Goal: Task Accomplishment & Management: Use online tool/utility

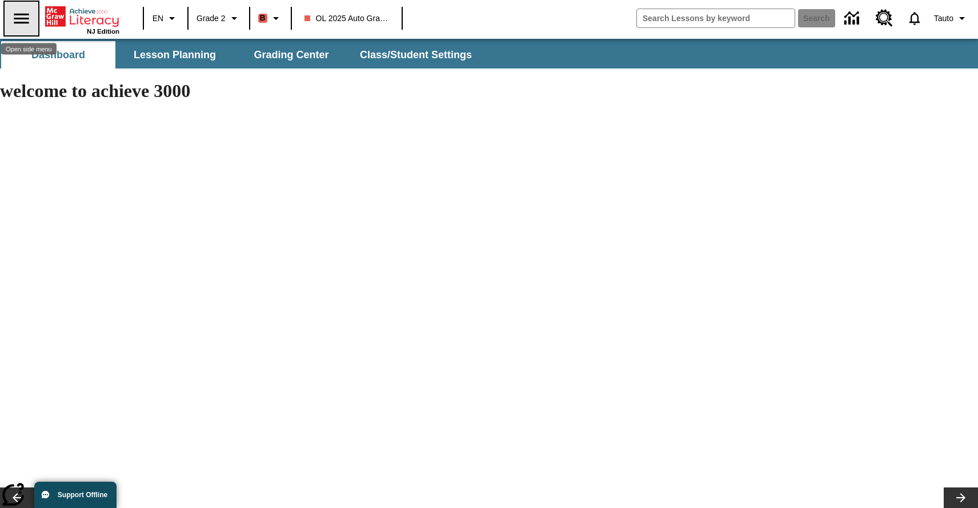
click at [30, 19] on icon "Open side menu" at bounding box center [21, 19] width 20 height 20
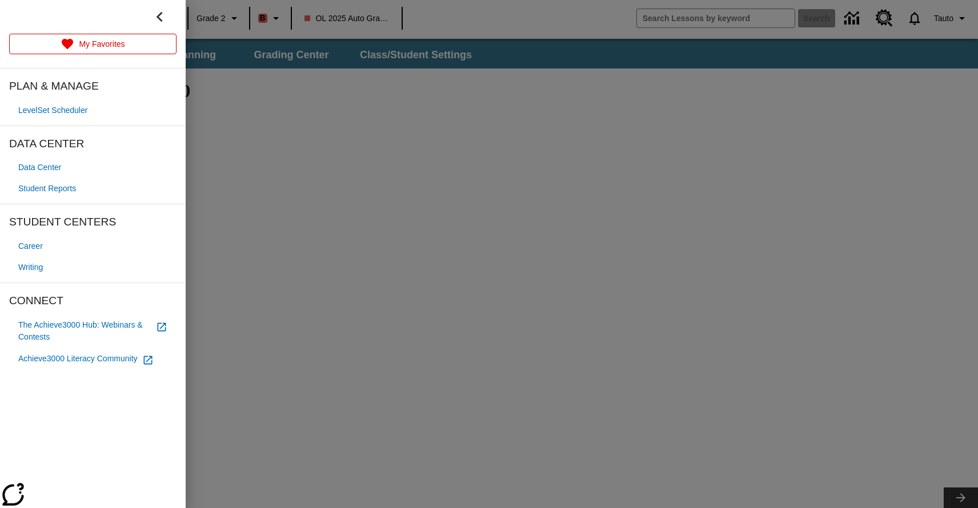
click at [209, 49] on div at bounding box center [489, 254] width 978 height 508
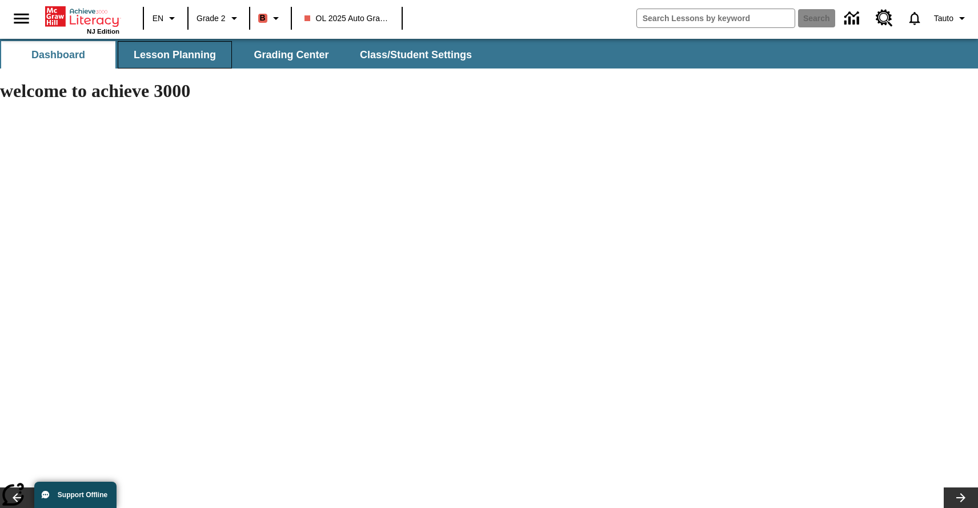
click at [191, 53] on span "Lesson Planning" at bounding box center [175, 55] width 82 height 13
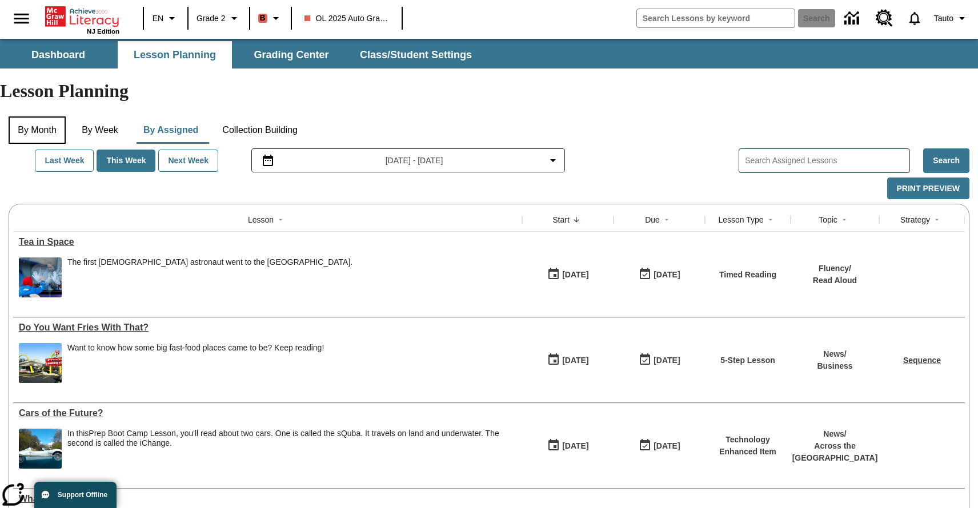
click at [43, 117] on button "By Month" at bounding box center [37, 130] width 57 height 27
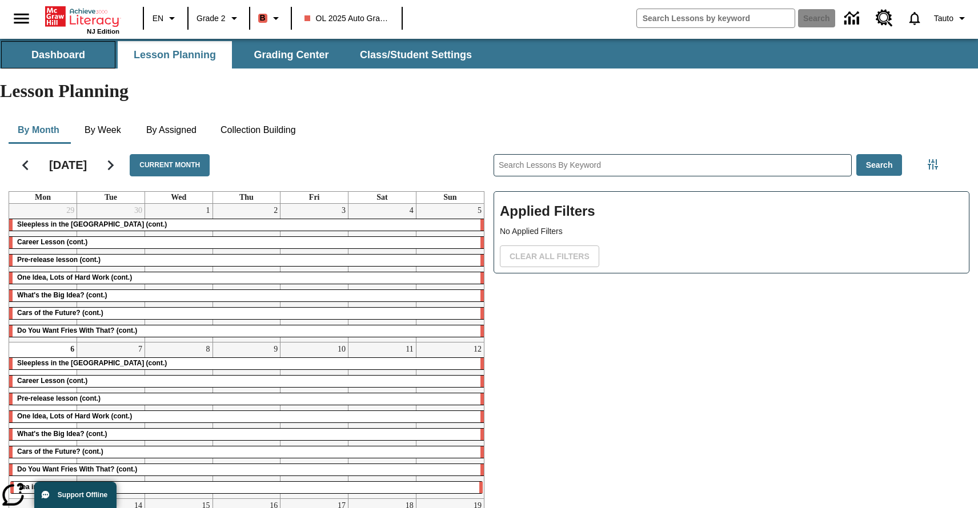
click at [82, 46] on button "Dashboard" at bounding box center [58, 54] width 114 height 27
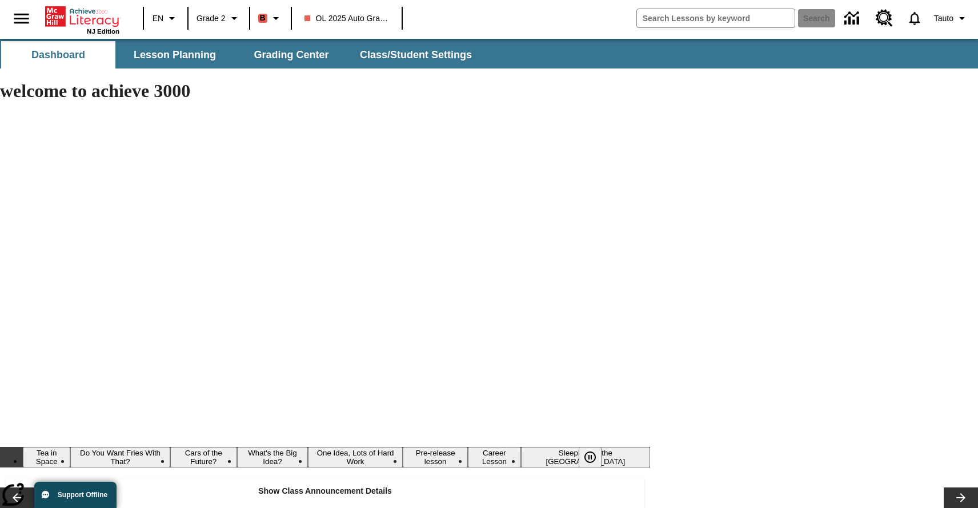
type input "-1"
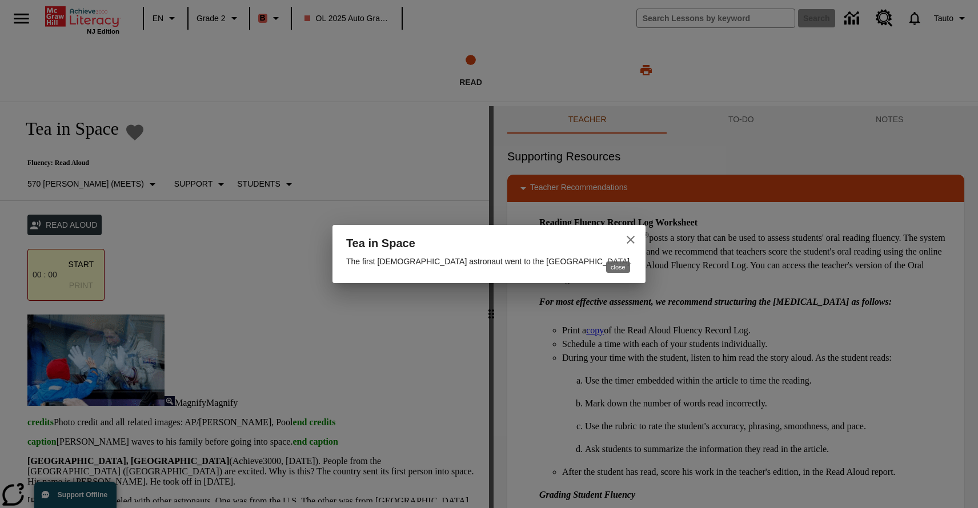
click at [624, 238] on icon "close" at bounding box center [631, 240] width 14 height 14
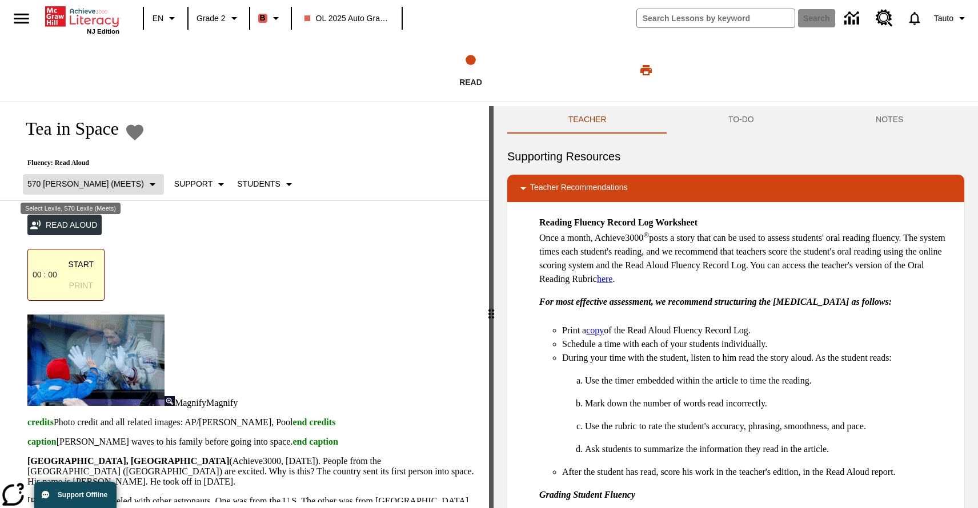
click at [78, 183] on p "570 Lexile (Meets)" at bounding box center [85, 184] width 117 height 12
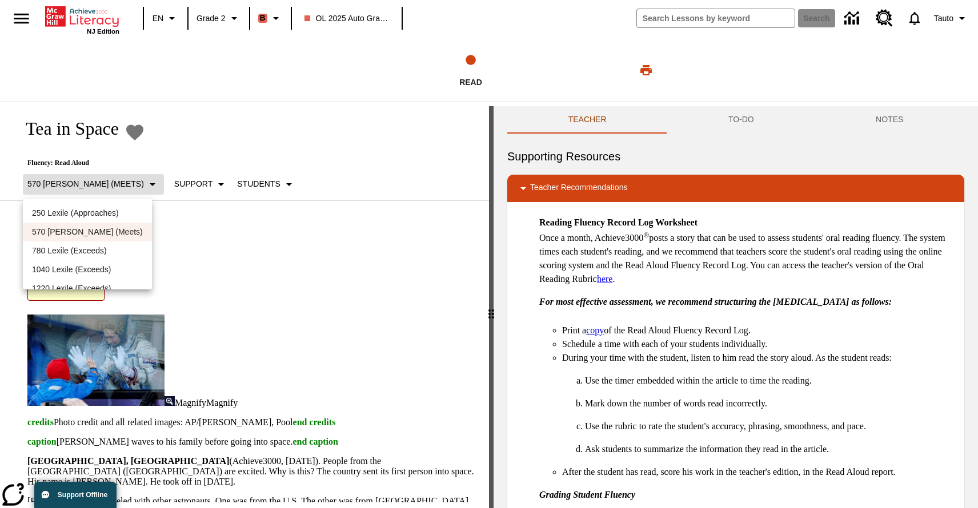
click at [78, 183] on div at bounding box center [489, 254] width 978 height 508
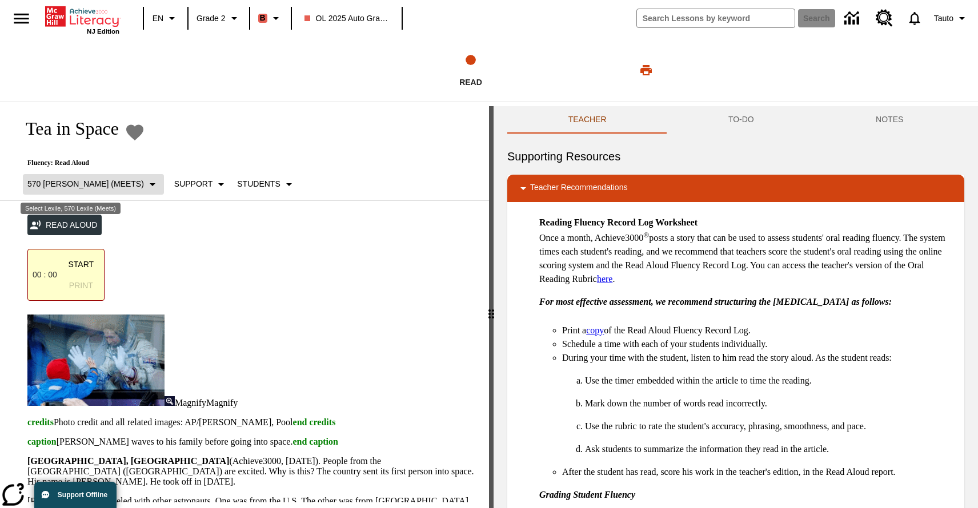
click at [84, 182] on p "570 Lexile (Meets)" at bounding box center [85, 184] width 117 height 12
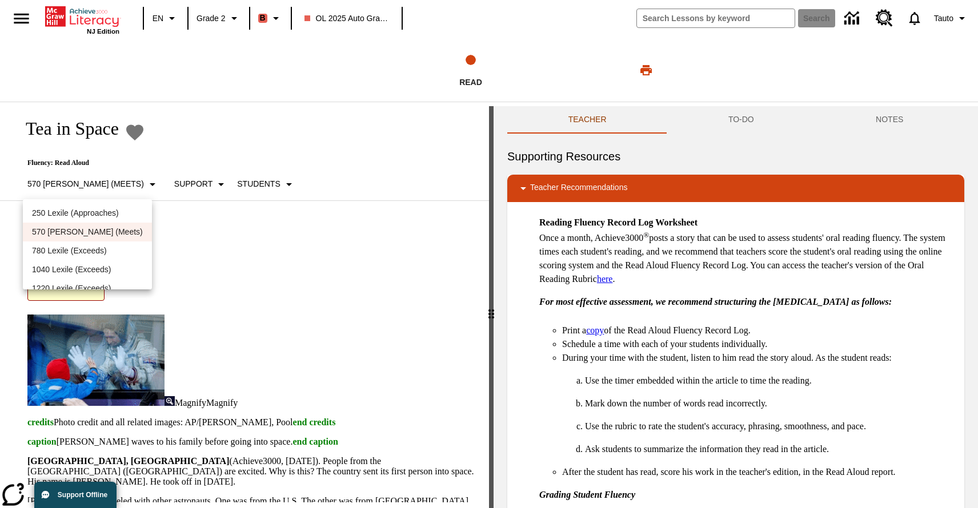
click at [69, 235] on p "570 Lexile (Meets)" at bounding box center [87, 232] width 111 height 12
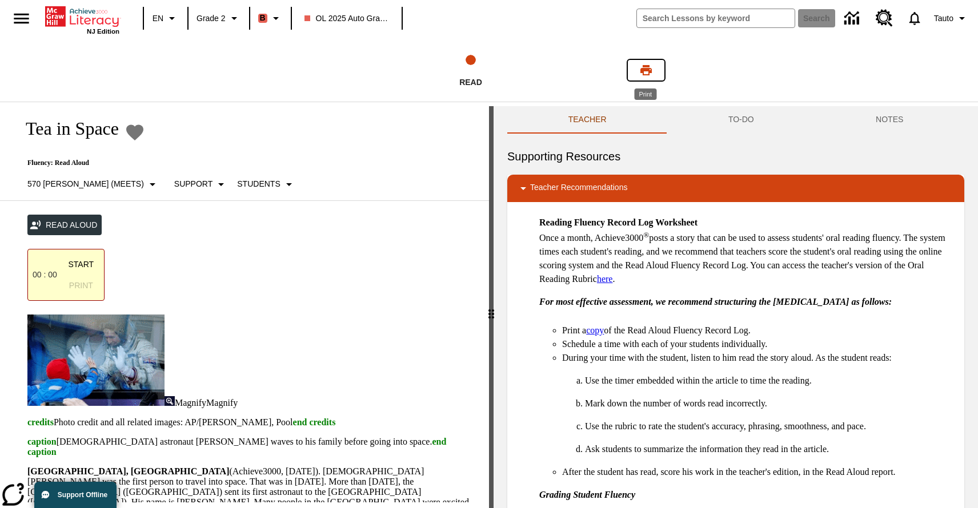
click at [650, 69] on icon "Print" at bounding box center [645, 70] width 11 height 10
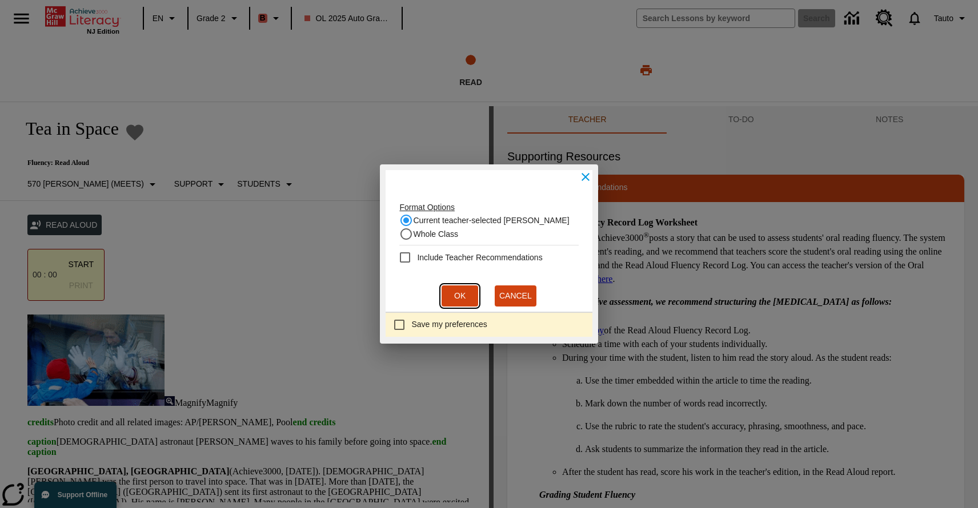
click at [460, 293] on button "Ok" at bounding box center [459, 296] width 37 height 21
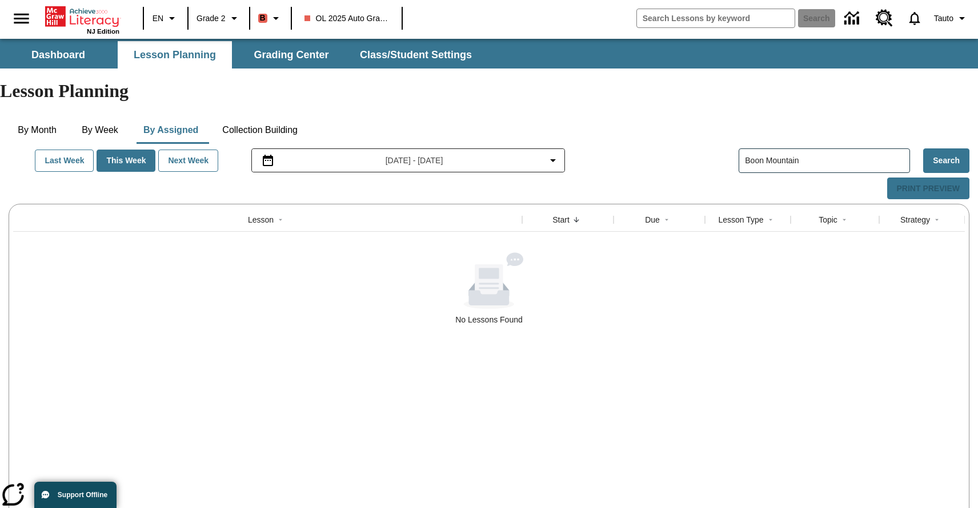
click at [908, 178] on div "Print Preview" at bounding box center [889, 189] width 160 height 22
click at [808, 152] on input "Boon Mountain" at bounding box center [827, 160] width 164 height 17
click at [813, 152] on input "Boon Mountain" at bounding box center [827, 160] width 164 height 17
click at [35, 117] on button "By Month" at bounding box center [37, 130] width 57 height 27
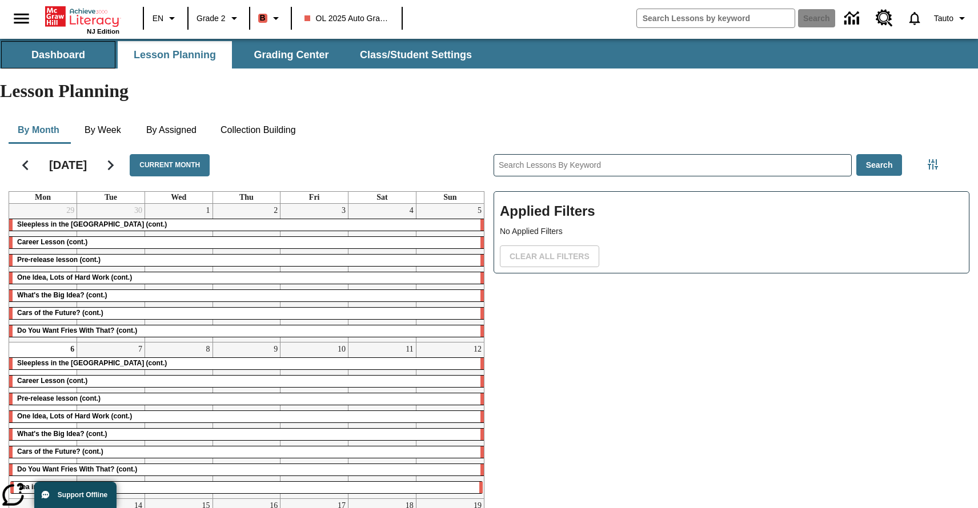
click at [57, 54] on span "Dashboard" at bounding box center [58, 55] width 54 height 13
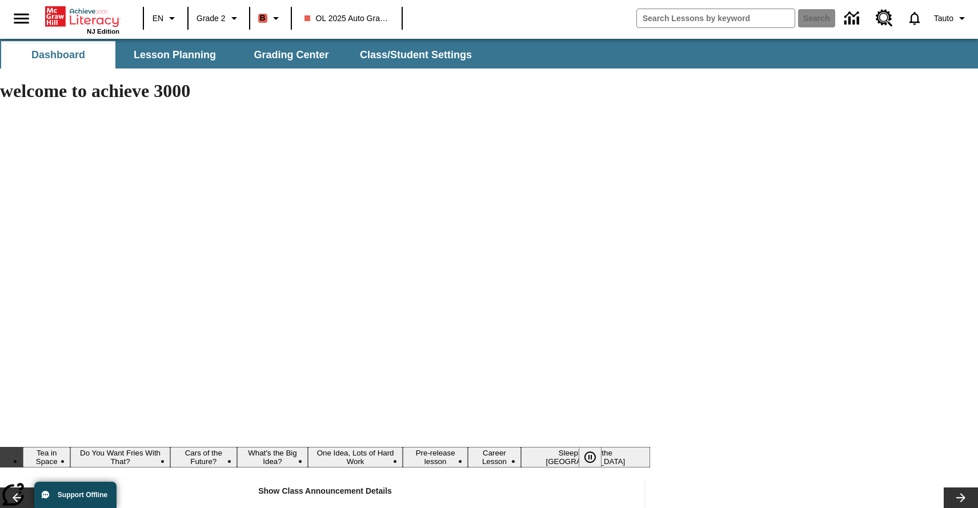
type input "-1"
click at [701, 13] on input "search field" at bounding box center [716, 18] width 158 height 18
paste input "https://mcgrawhill.atlassian.net/jira/software/c/p"
type input "https://mcgrawhill.atlassian.net/jira/software/c/p"
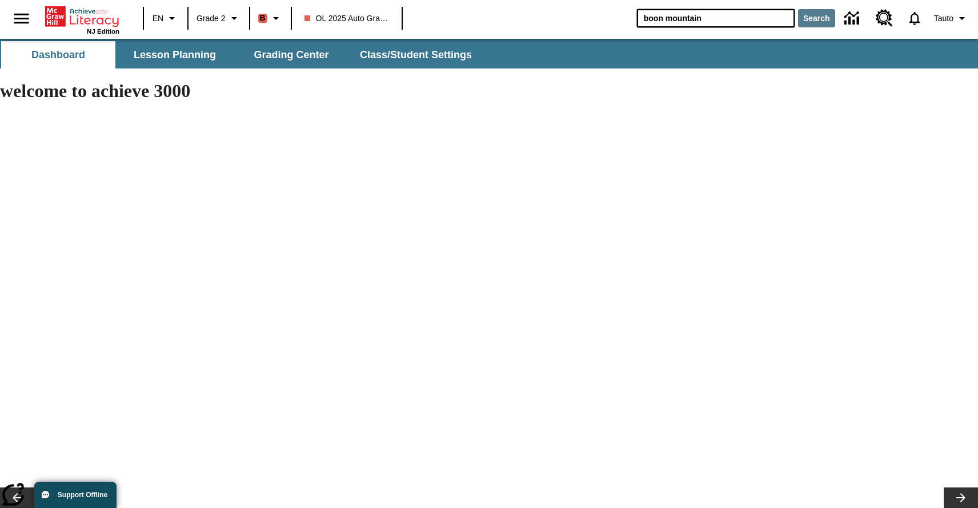
type input "boon mountain"
click at [818, 17] on button "Search" at bounding box center [816, 18] width 37 height 18
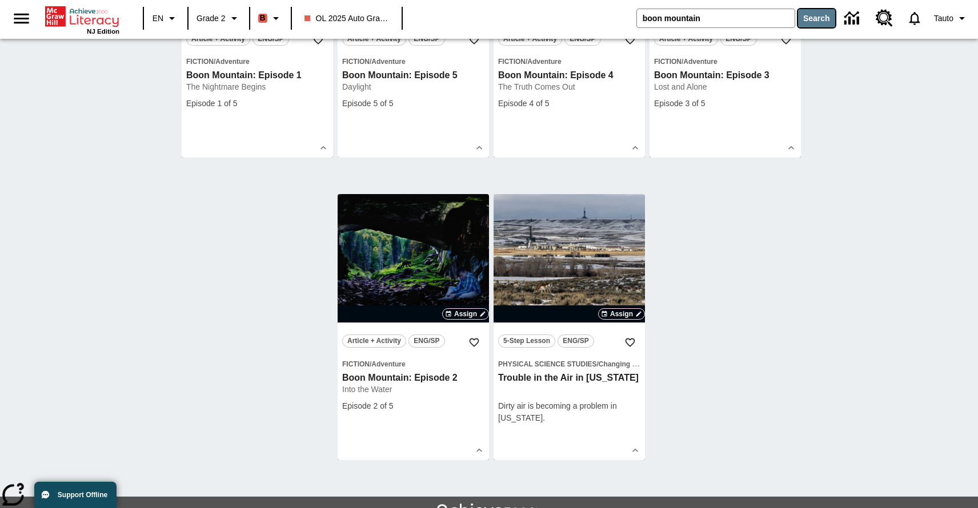
scroll to position [213, 0]
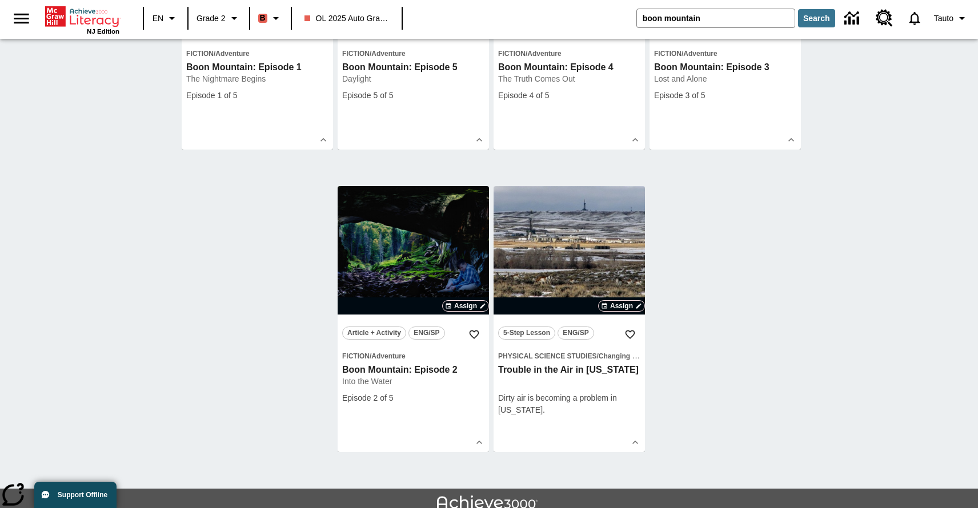
click at [357, 232] on link "lesson details" at bounding box center [413, 319] width 151 height 266
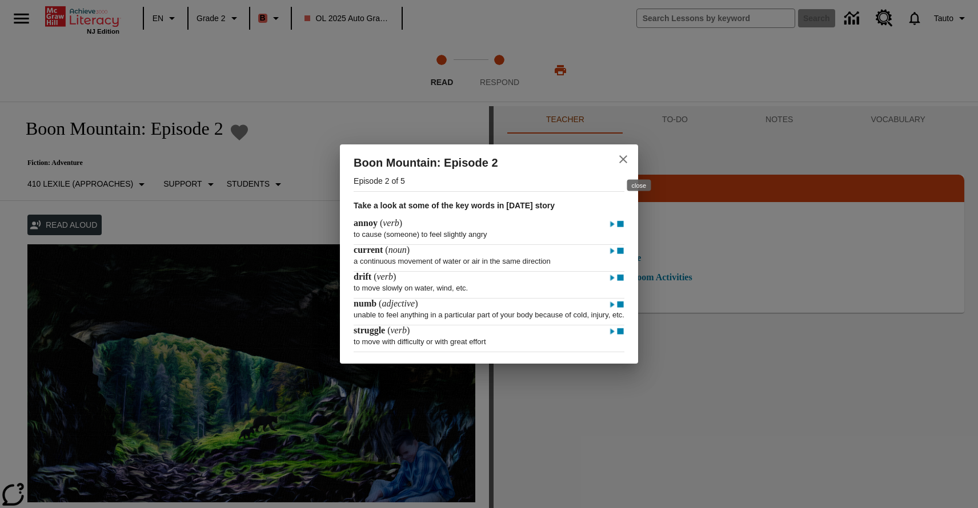
click at [630, 159] on icon "close" at bounding box center [623, 159] width 14 height 14
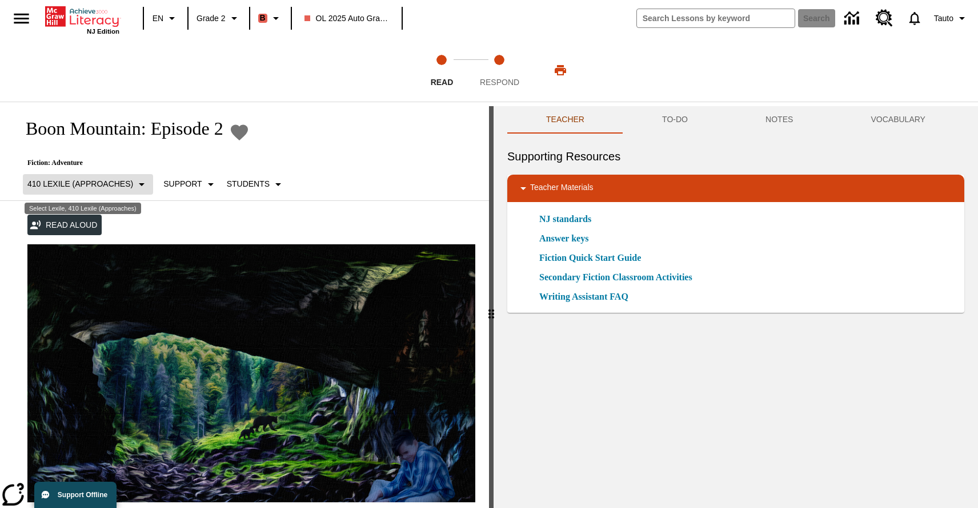
click at [128, 176] on button "410 Lexile (Approaches)" at bounding box center [88, 184] width 130 height 21
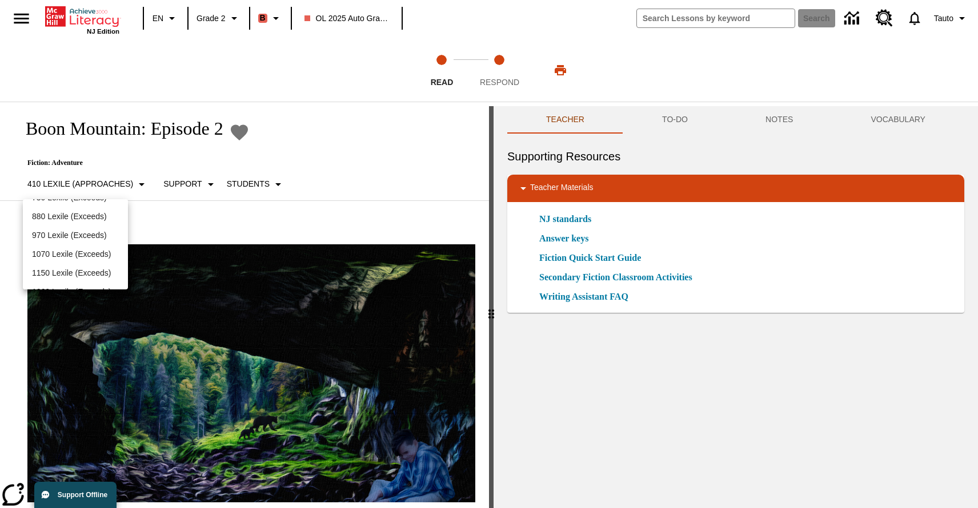
scroll to position [54, 0]
click at [69, 239] on p "970 Lexile (Exceeds)" at bounding box center [75, 235] width 87 height 12
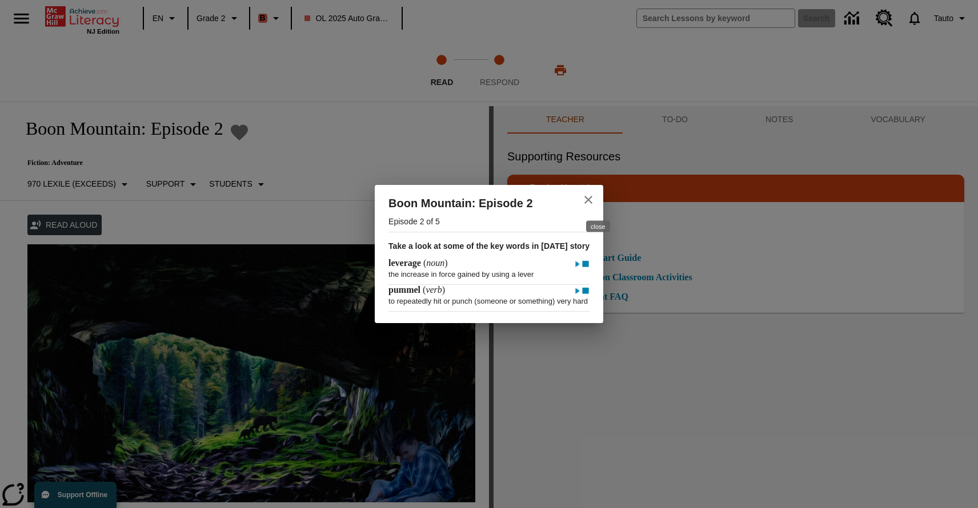
click at [595, 194] on icon "close" at bounding box center [588, 200] width 14 height 14
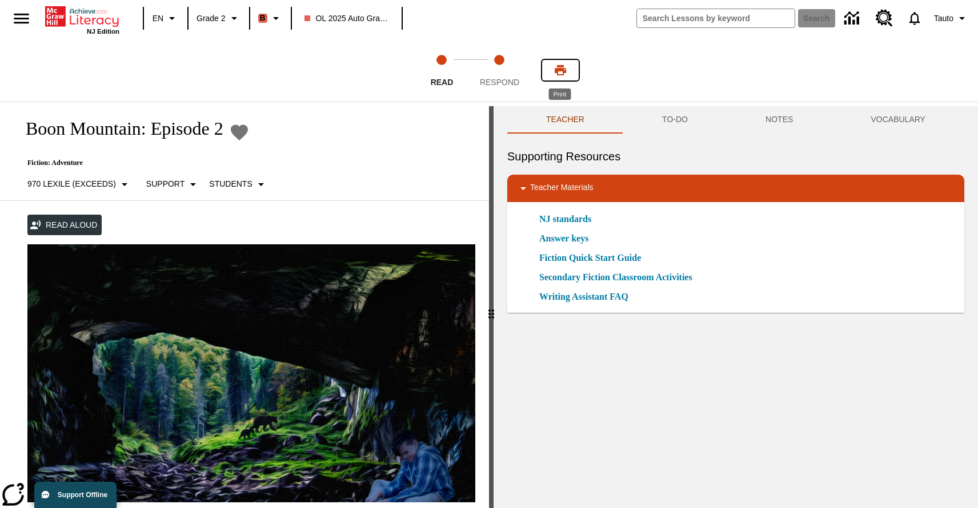
click at [561, 69] on icon "Print" at bounding box center [560, 70] width 11 height 10
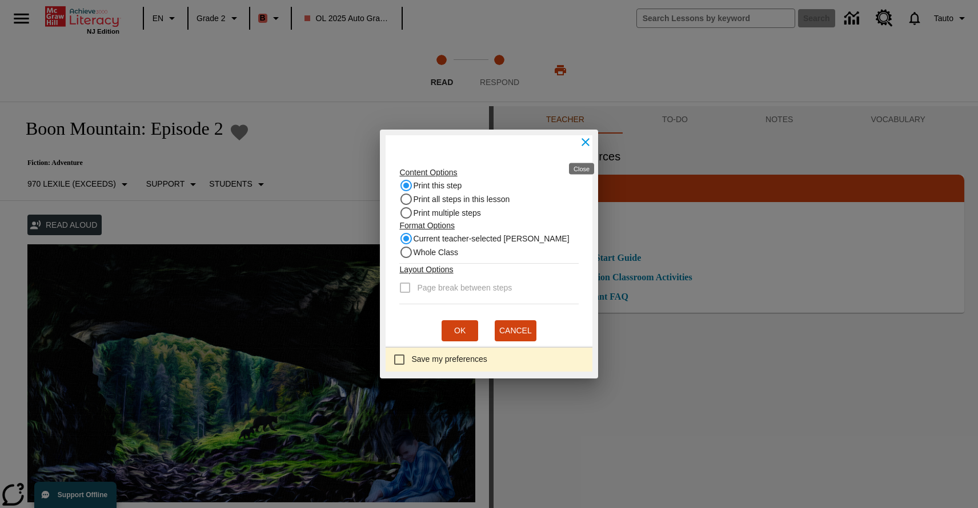
click at [582, 145] on icon "Close" at bounding box center [586, 142] width 14 height 14
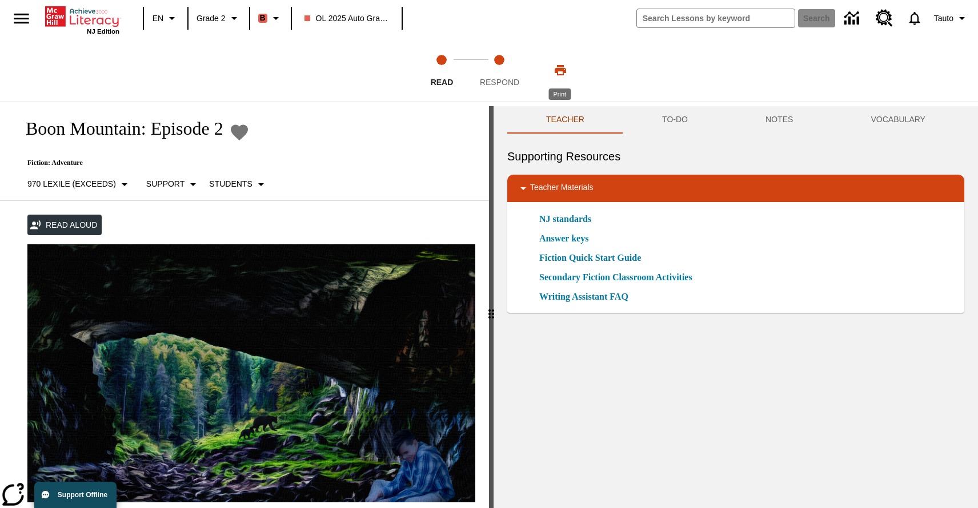
click at [564, 71] on icon "Print" at bounding box center [560, 70] width 11 height 10
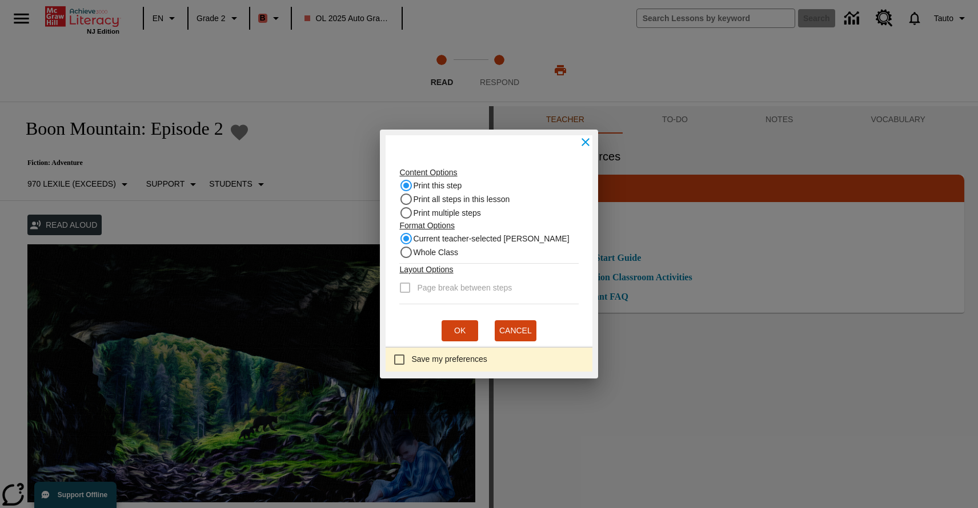
click at [408, 202] on input "Print all steps in this lesson" at bounding box center [406, 199] width 14 height 14
radio input "true"
radio input "false"
checkbox input "true"
click at [465, 324] on button "Ok" at bounding box center [459, 330] width 37 height 21
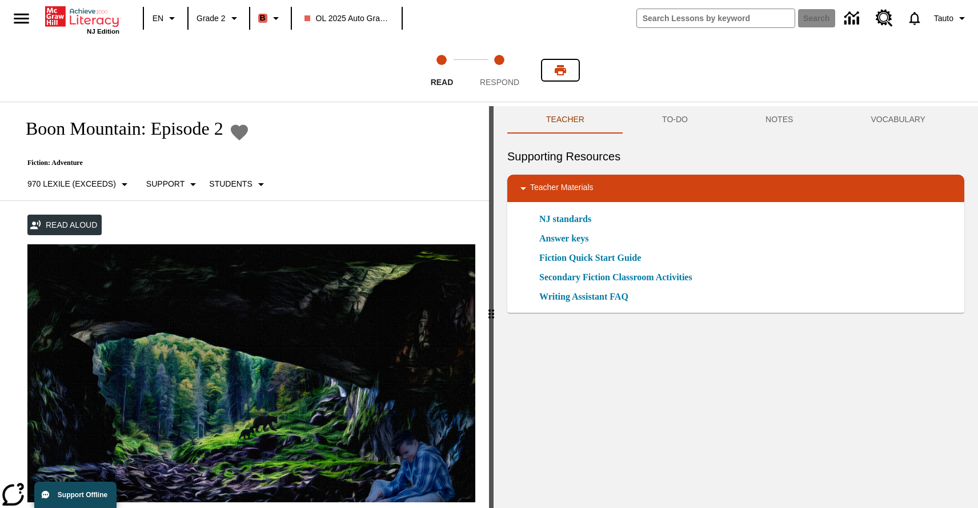
click at [560, 71] on icon "Print" at bounding box center [560, 70] width 14 height 14
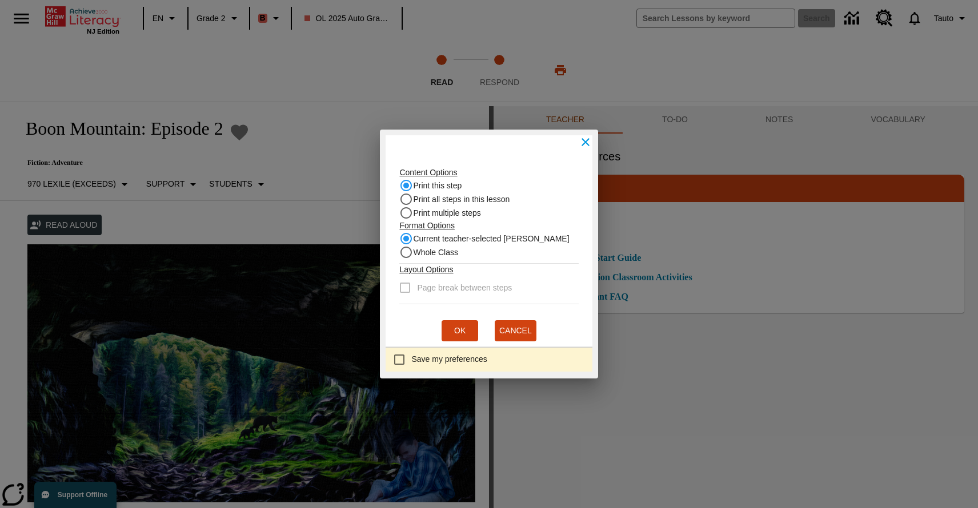
click at [411, 203] on input "Print all steps in this lesson" at bounding box center [406, 199] width 14 height 14
radio input "true"
radio input "false"
click at [408, 291] on input "Page break between steps" at bounding box center [405, 288] width 14 height 14
checkbox input "false"
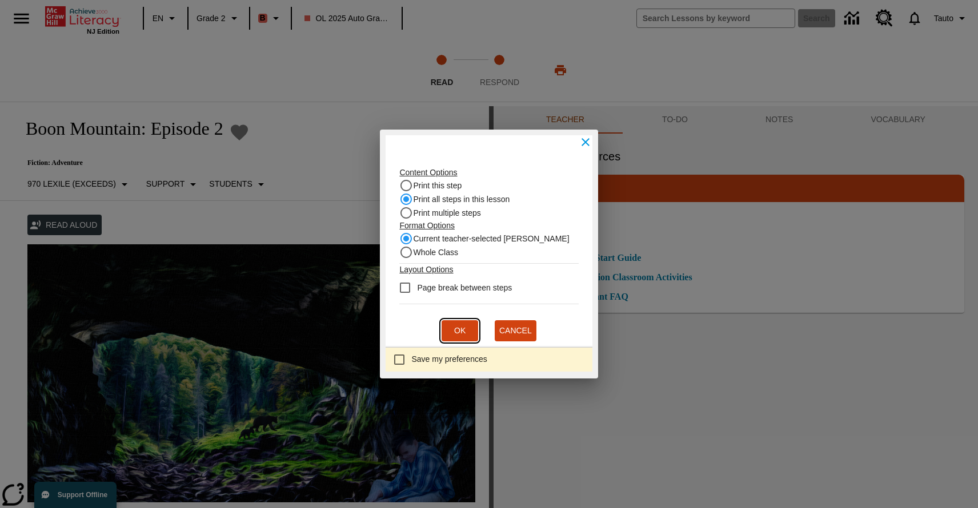
click at [456, 336] on button "Ok" at bounding box center [459, 330] width 37 height 21
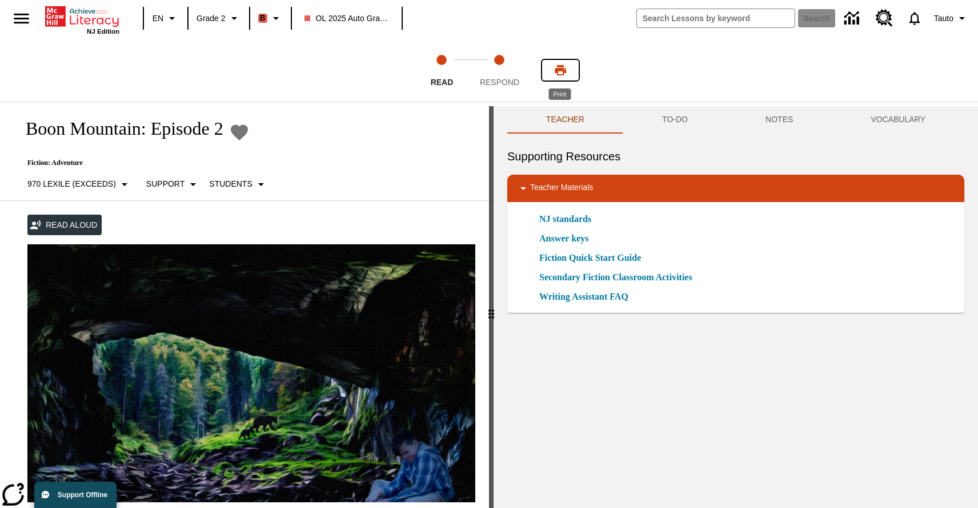
click at [562, 71] on icon "Print" at bounding box center [560, 70] width 11 height 10
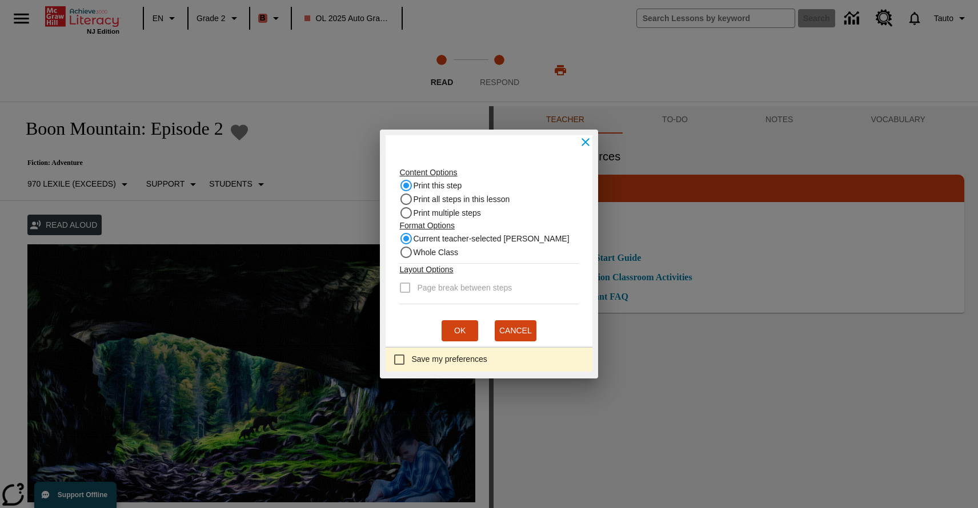
click at [409, 200] on input "Print all steps in this lesson" at bounding box center [406, 199] width 14 height 14
radio input "true"
radio input "false"
checkbox input "true"
click at [411, 186] on input "Print this step" at bounding box center [406, 186] width 14 height 14
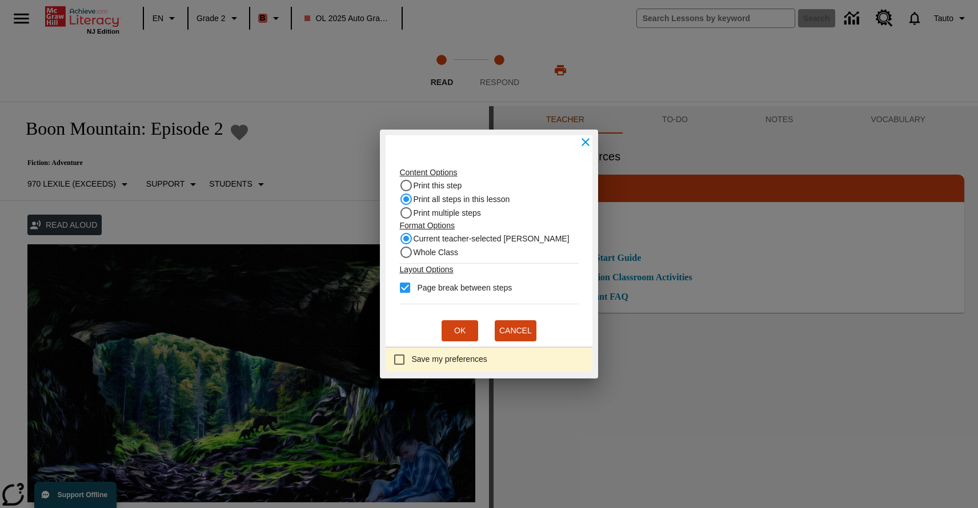
radio input "true"
radio input "false"
checkbox input "false"
click at [464, 332] on button "Ok" at bounding box center [459, 330] width 37 height 21
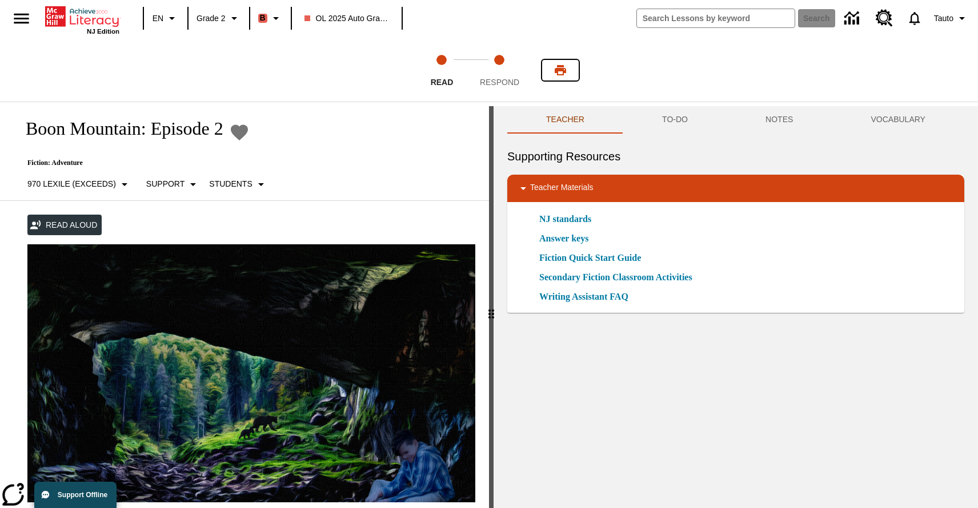
click at [557, 73] on icon "Print" at bounding box center [560, 70] width 11 height 10
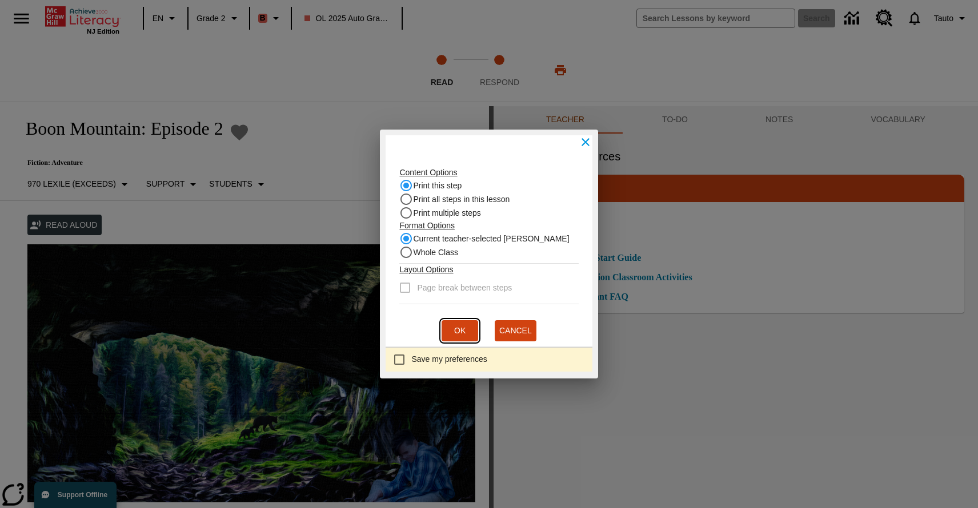
click at [462, 332] on button "Ok" at bounding box center [459, 330] width 37 height 21
